Goal: Task Accomplishment & Management: Use online tool/utility

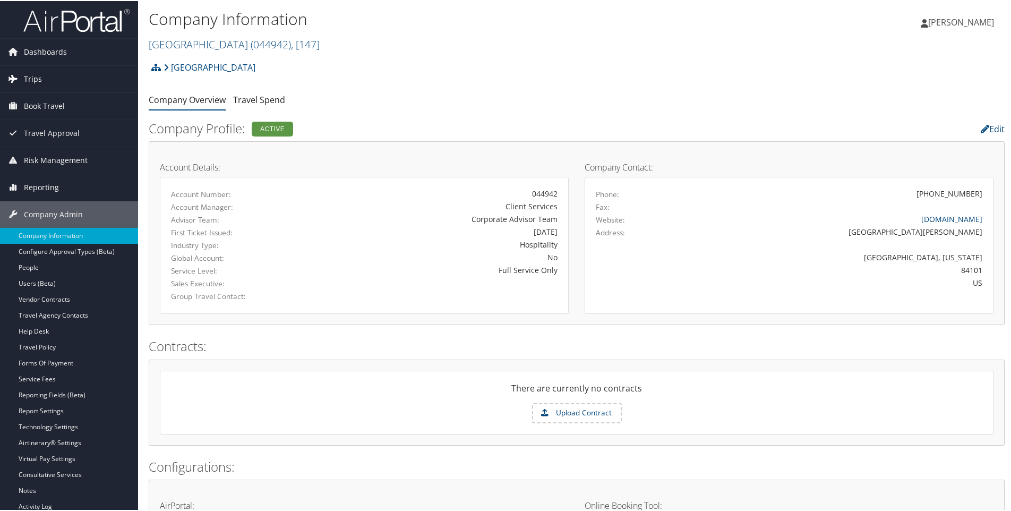
click at [30, 74] on span "Trips" at bounding box center [33, 78] width 18 height 27
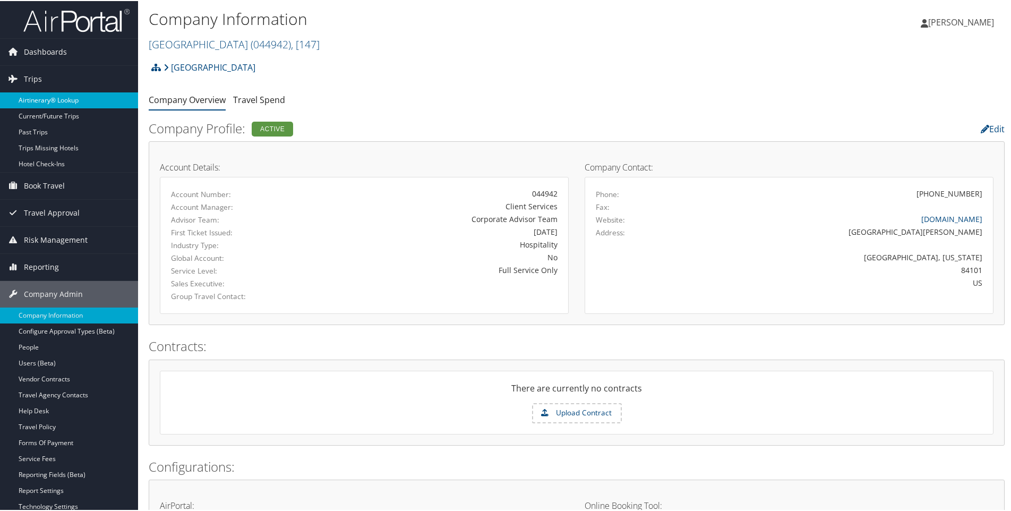
click at [40, 97] on link "Airtinerary® Lookup" at bounding box center [69, 99] width 138 height 16
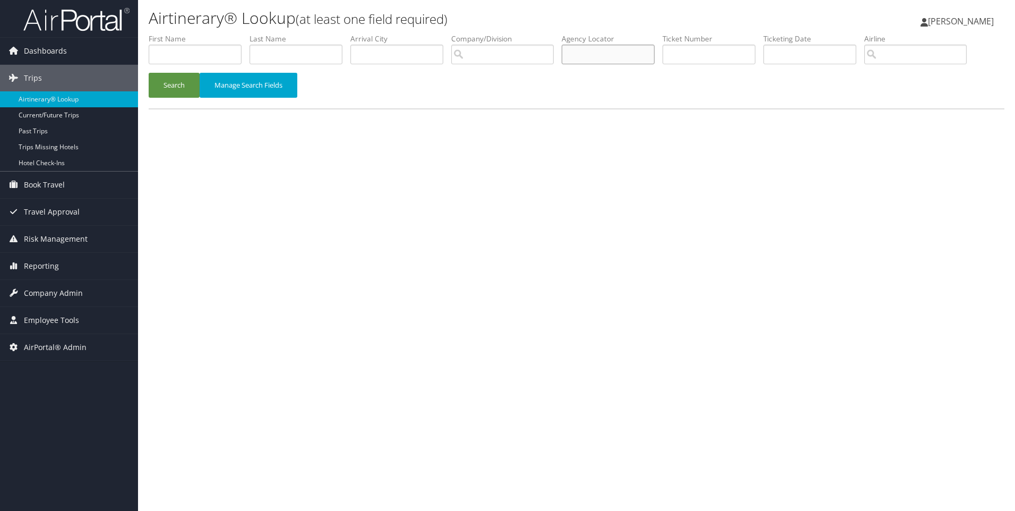
click at [587, 54] on input "text" at bounding box center [608, 55] width 93 height 20
click at [149, 73] on button "Search" at bounding box center [174, 85] width 51 height 25
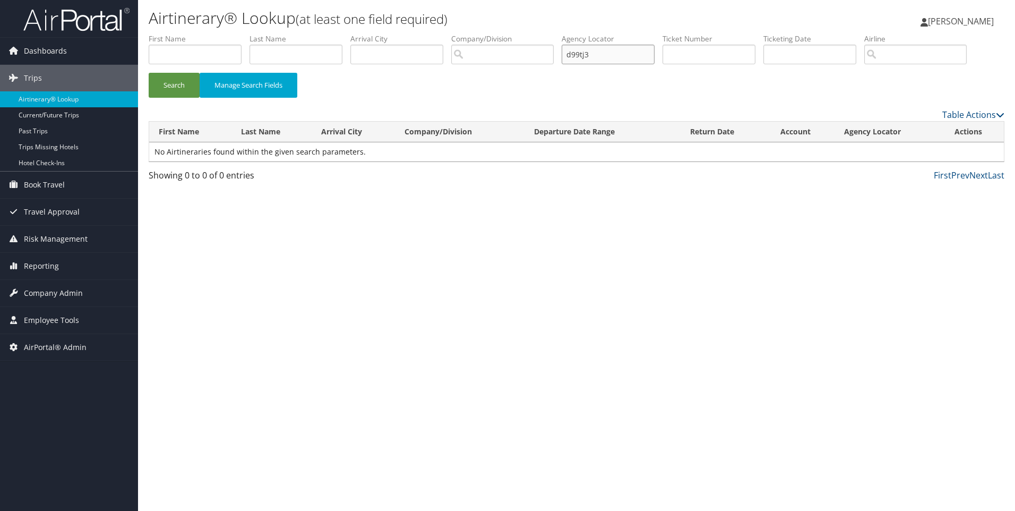
click at [149, 73] on button "Search" at bounding box center [174, 85] width 51 height 25
type input "d"
type input "D99tj3"
click at [149, 73] on button "Search" at bounding box center [174, 85] width 51 height 25
click at [47, 343] on span "AirPortal® Admin" at bounding box center [55, 347] width 63 height 27
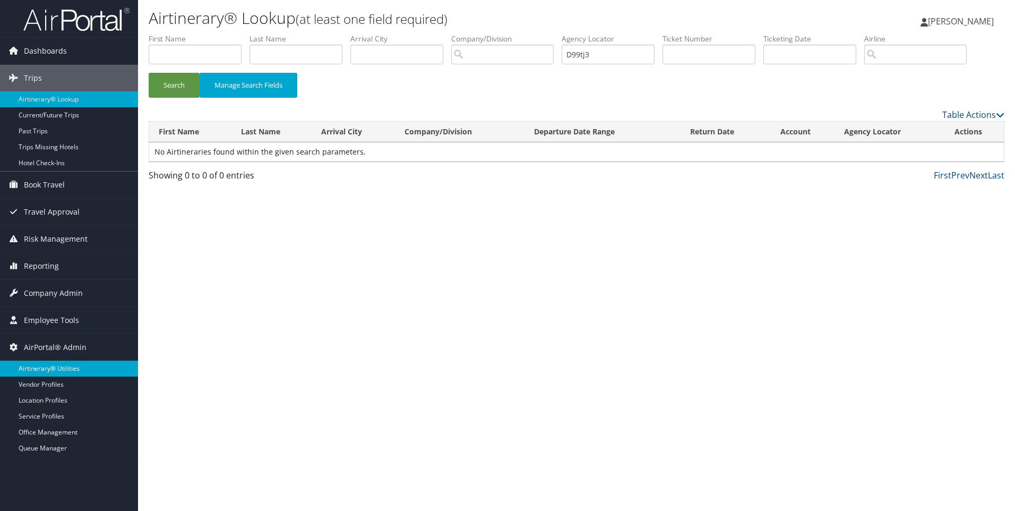
click at [54, 362] on link "Airtinerary® Utilities" at bounding box center [69, 369] width 138 height 16
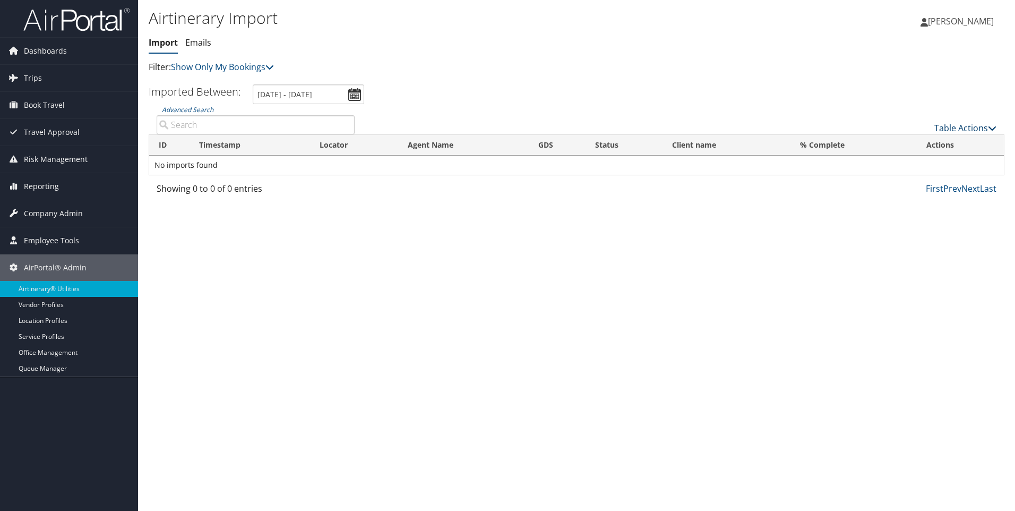
click at [996, 125] on icon at bounding box center [992, 128] width 8 height 8
click at [899, 160] on link "Import Itinerary" at bounding box center [930, 162] width 140 height 18
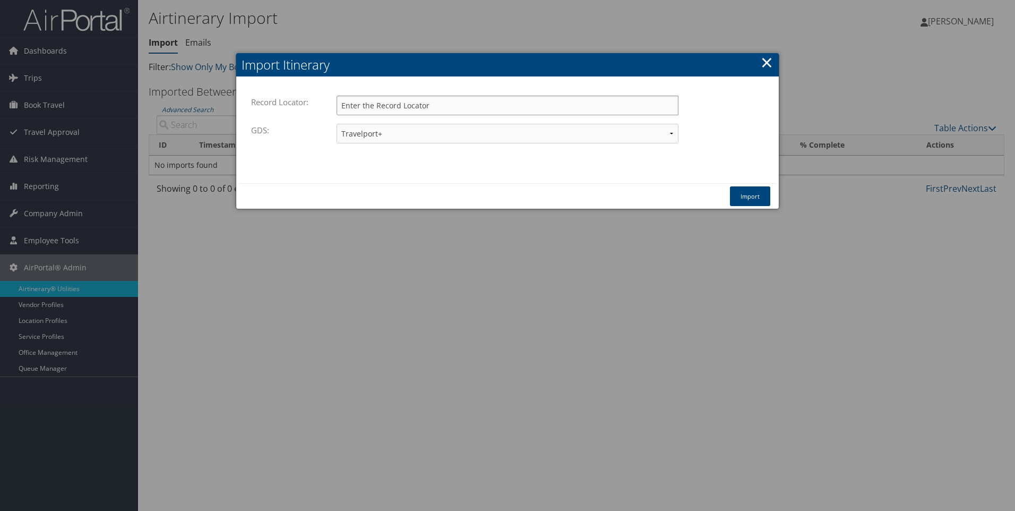
click at [357, 104] on input "Record Locator:" at bounding box center [508, 106] width 342 height 20
type input "d99tj3"
click at [747, 191] on button "Import" at bounding box center [750, 196] width 40 height 20
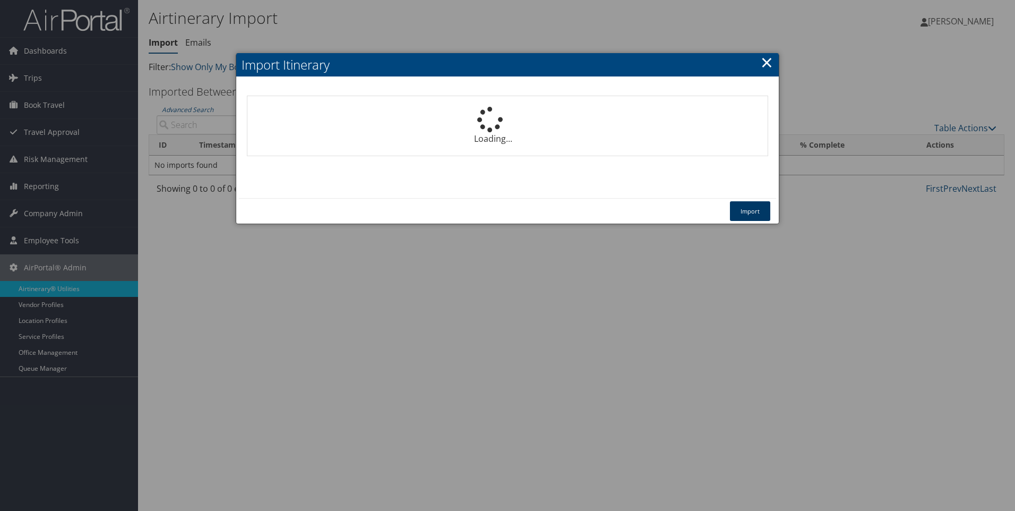
select select "1P"
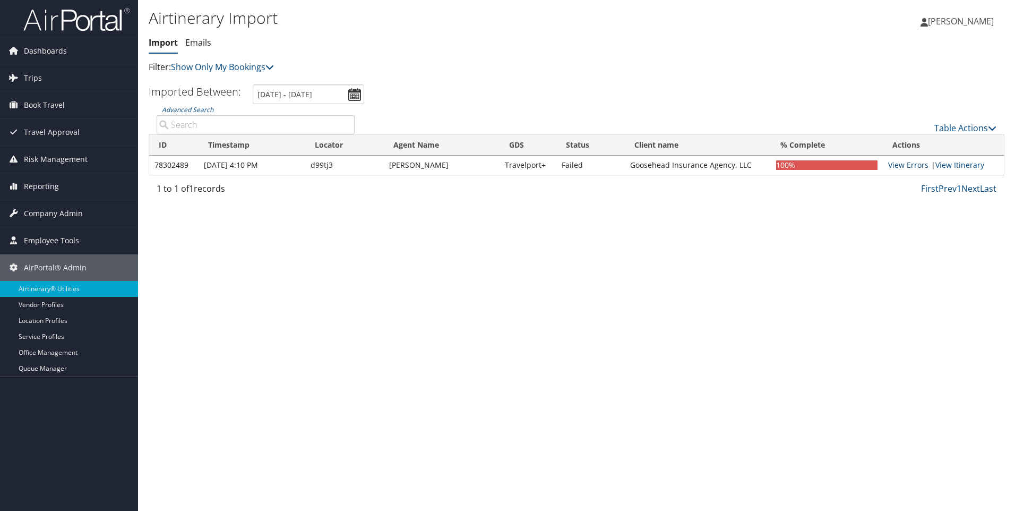
click at [911, 165] on link "View Errors" at bounding box center [908, 165] width 40 height 10
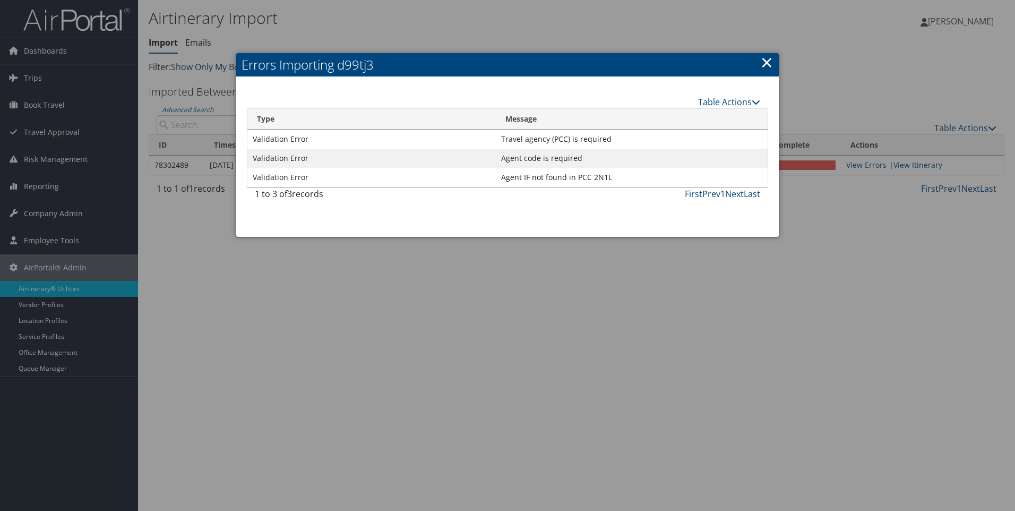
click at [766, 62] on link "×" at bounding box center [767, 62] width 12 height 21
